Goal: Task Accomplishment & Management: Use online tool/utility

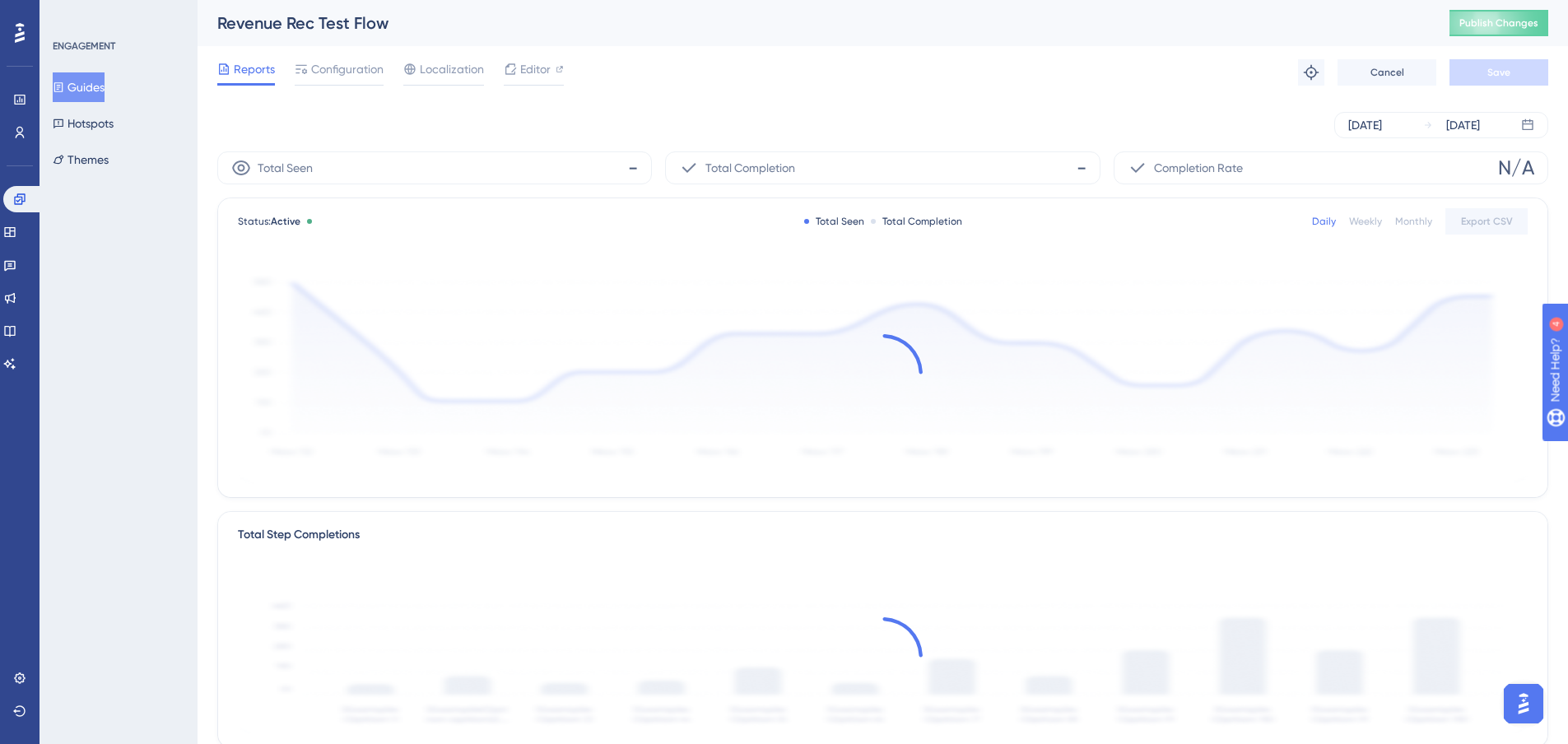
click at [94, 79] on button "Guides" at bounding box center [78, 88] width 52 height 30
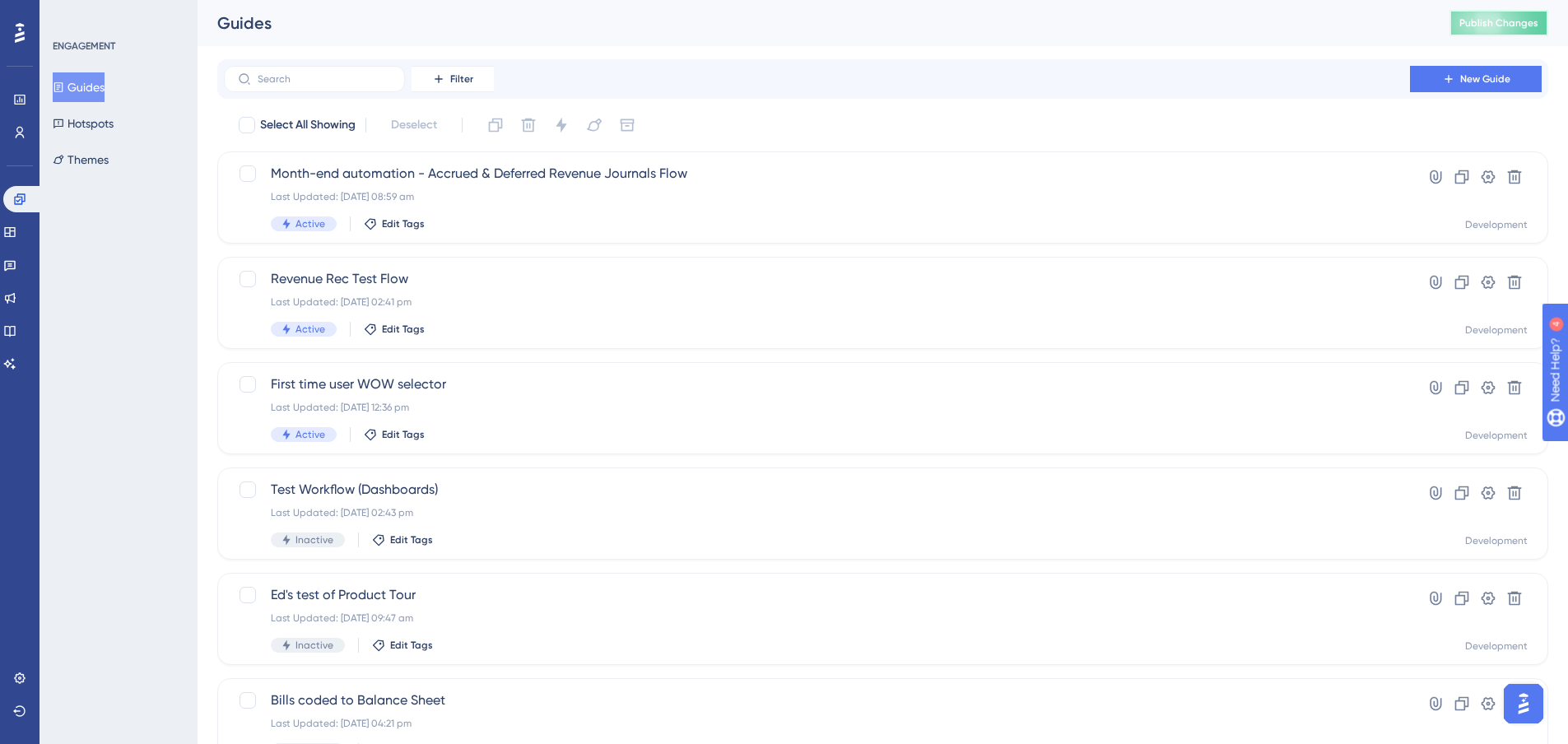
click at [1491, 20] on span "Publish Changes" at bounding box center [1499, 23] width 79 height 13
click at [488, 191] on div "Last Updated: 25 Sept 2025 08:59 am" at bounding box center [817, 197] width 1093 height 13
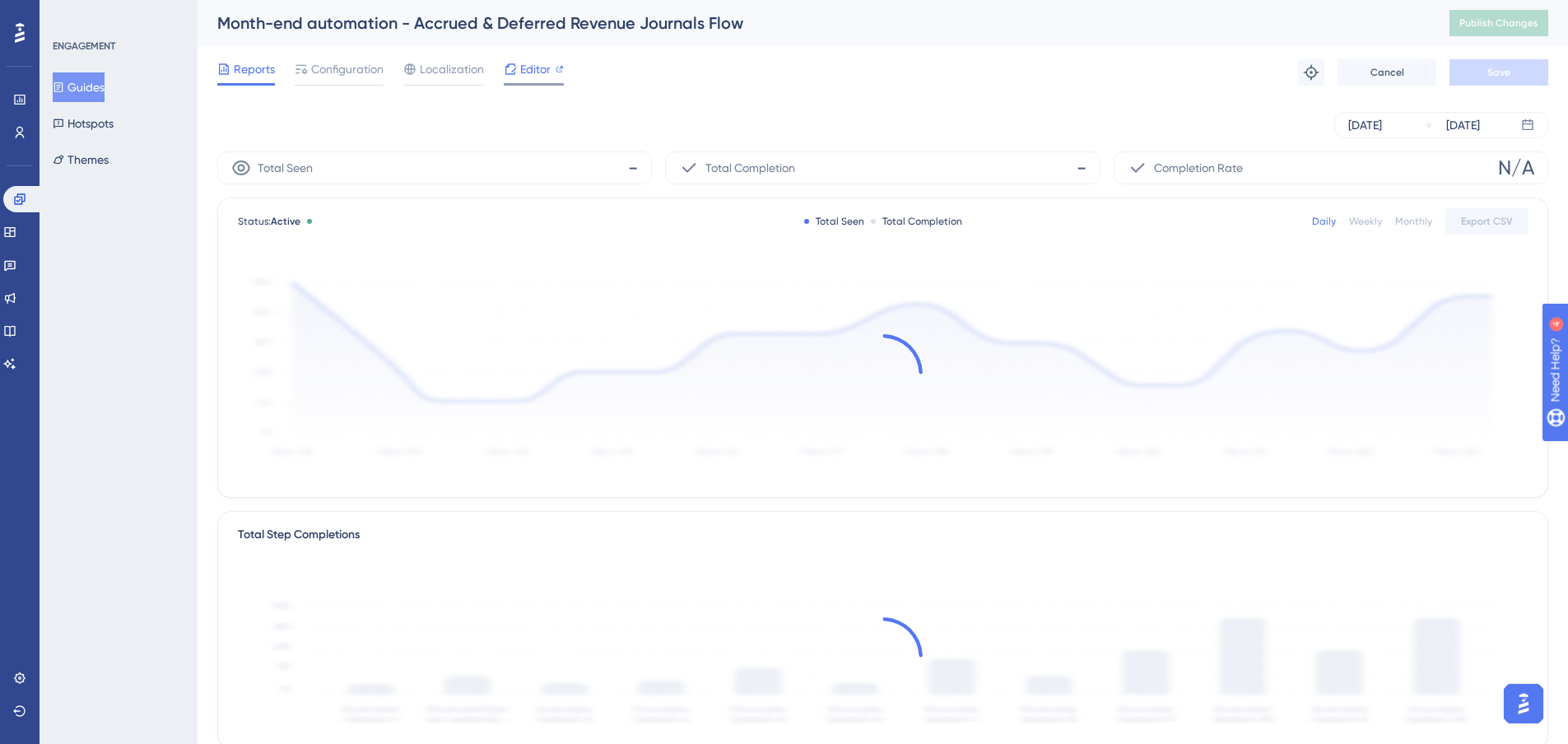
click at [541, 70] on span "Editor" at bounding box center [535, 68] width 31 height 20
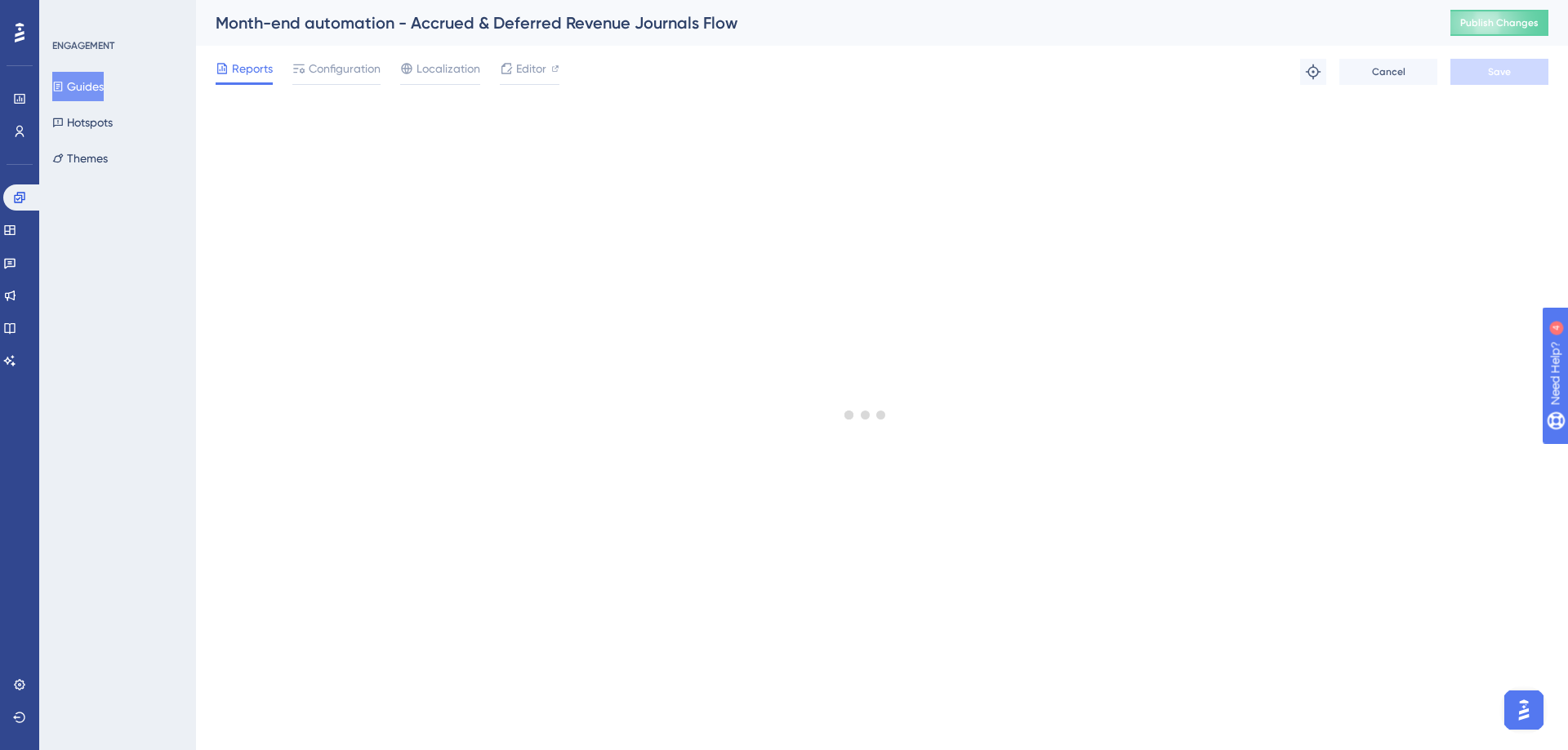
click at [1487, 37] on div "Month-end automation - Accrued & Deferred Revenue Journals Flow Publish Changes" at bounding box center [882, 22] width 1372 height 45
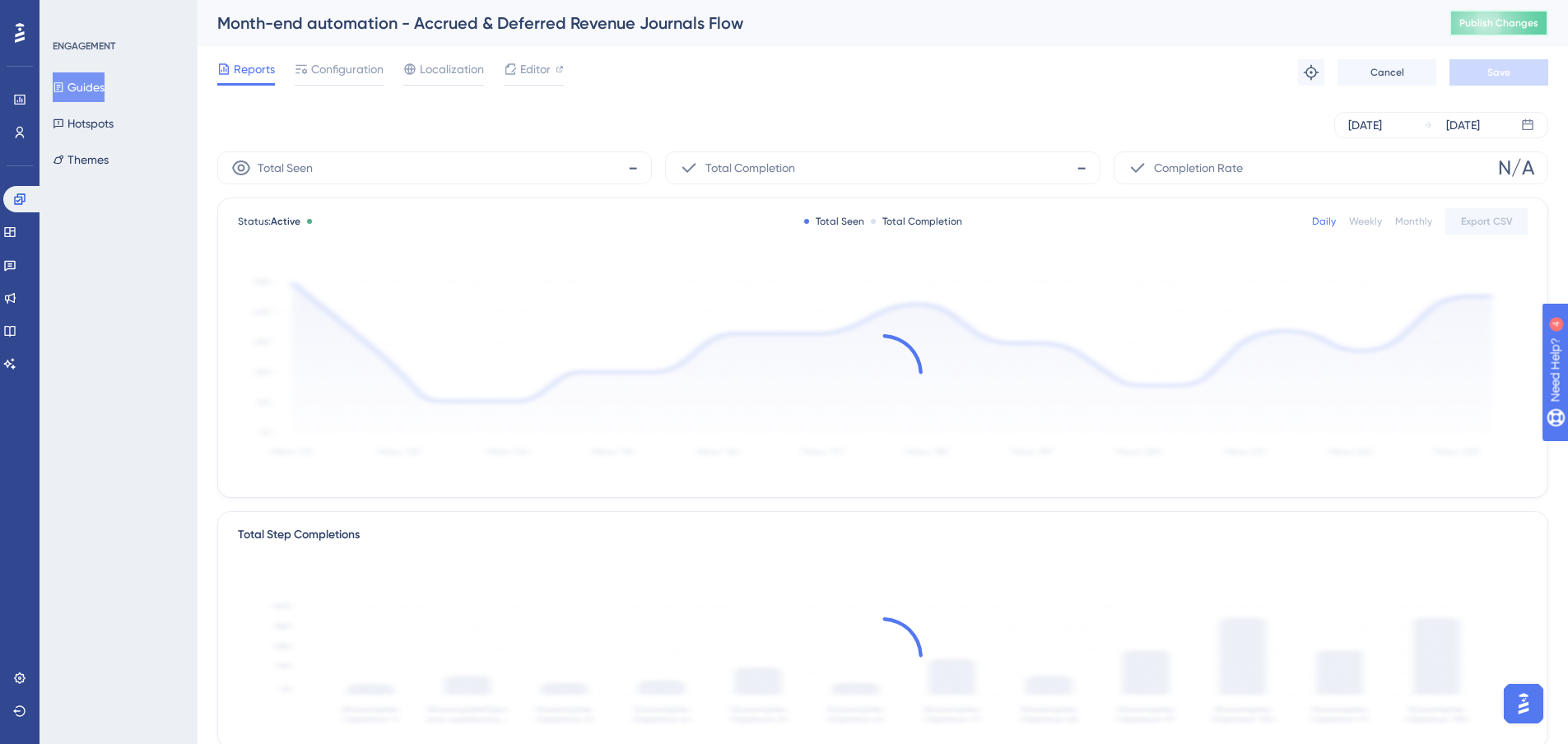
click at [1497, 25] on span "Publish Changes" at bounding box center [1499, 23] width 79 height 13
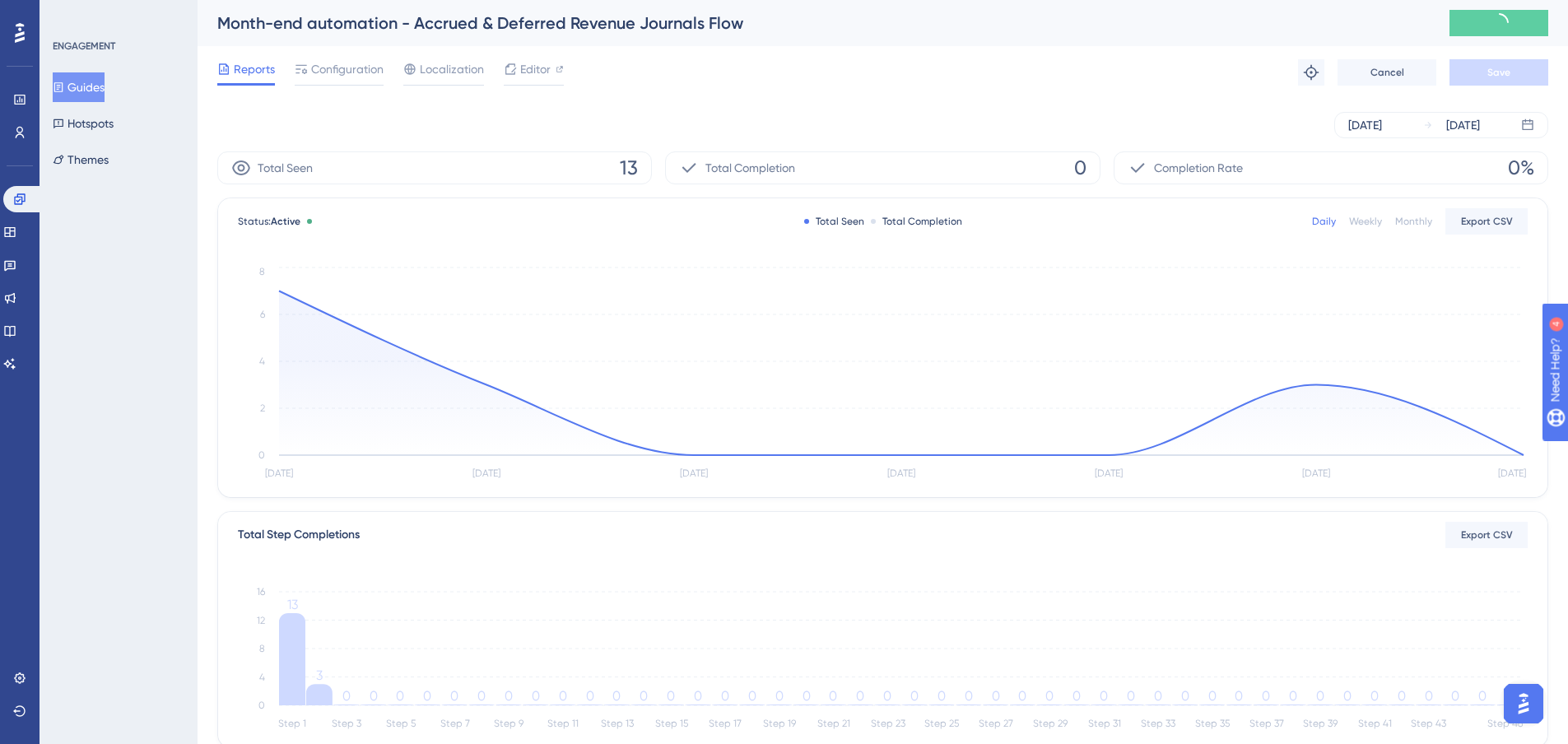
click at [92, 90] on button "Guides" at bounding box center [78, 88] width 52 height 30
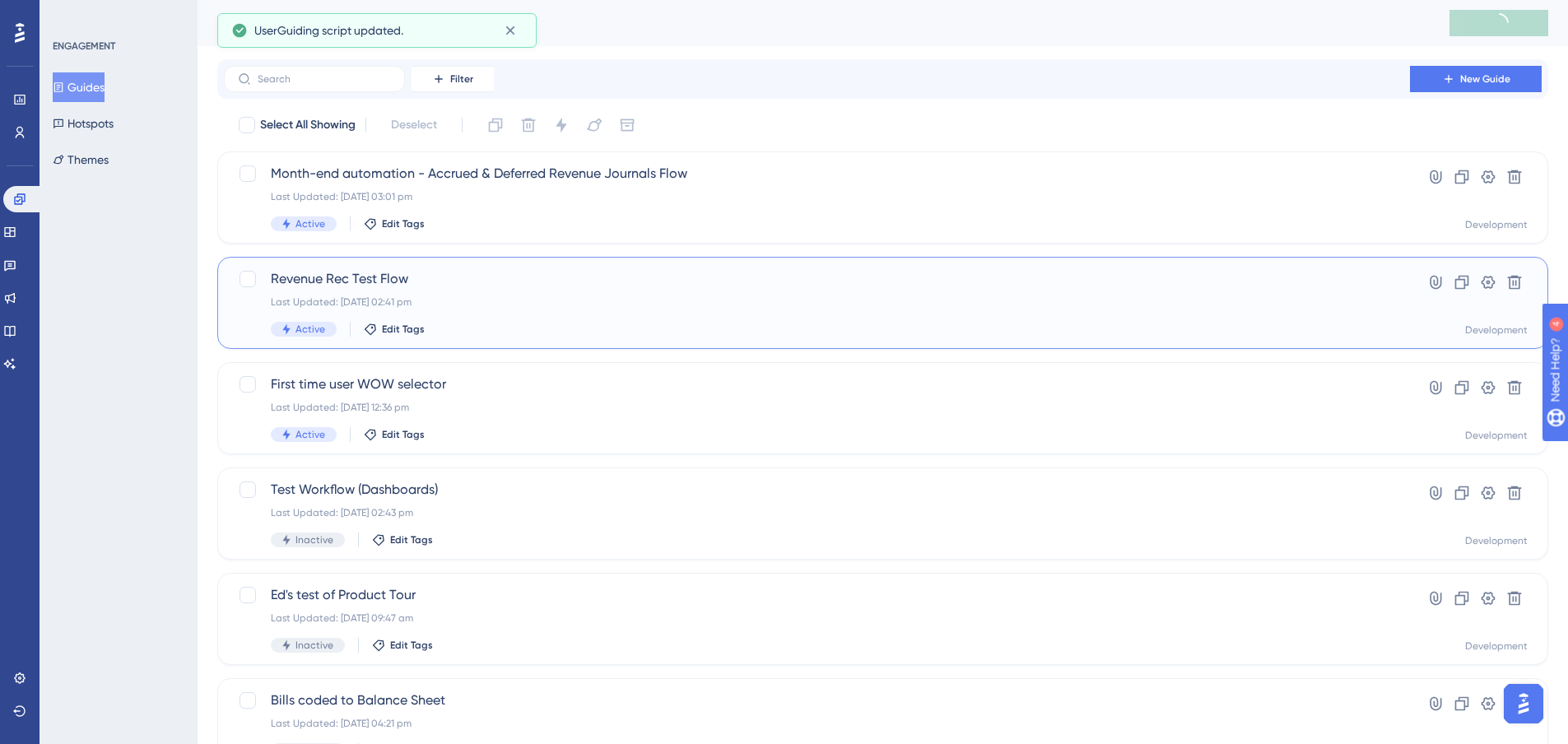
click at [459, 285] on span "Revenue Rec Test Flow" at bounding box center [817, 278] width 1093 height 20
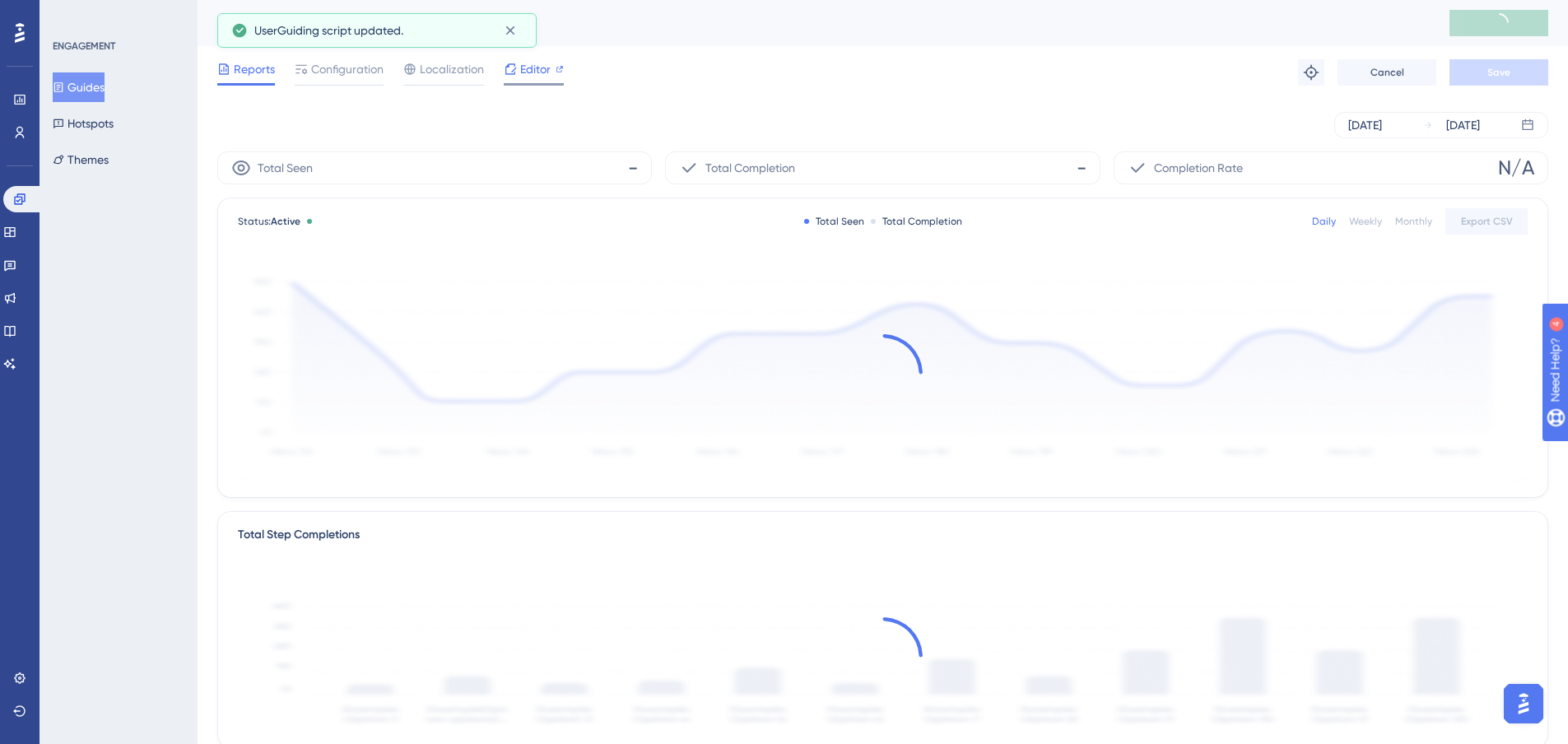
click at [524, 64] on span "Editor" at bounding box center [535, 68] width 31 height 20
click at [1461, 18] on div "Revenue Rec Test Flow Publish Changes" at bounding box center [883, 22] width 1371 height 46
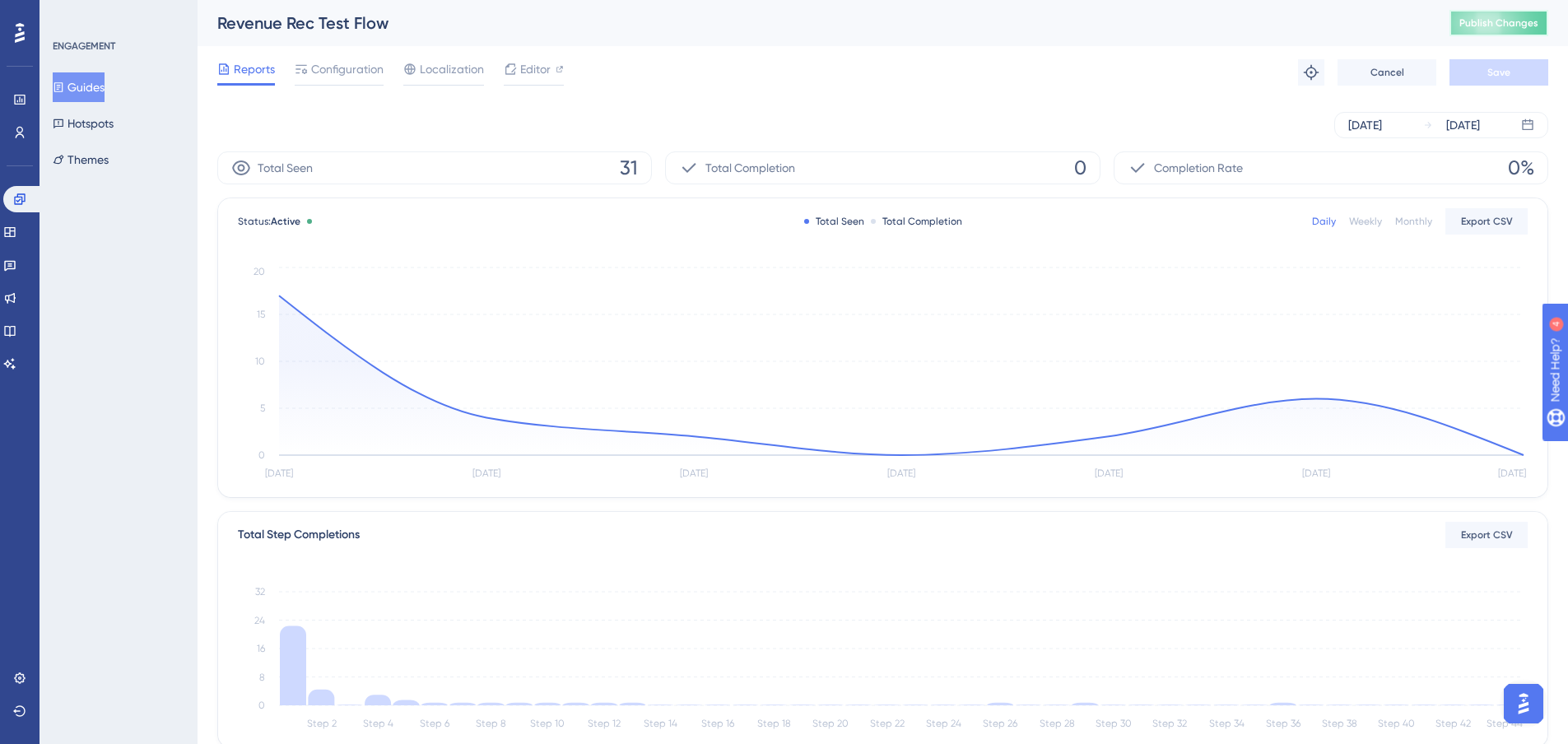
click at [1466, 18] on button "Publish Changes" at bounding box center [1499, 23] width 99 height 26
